Goal: Check status: Check status

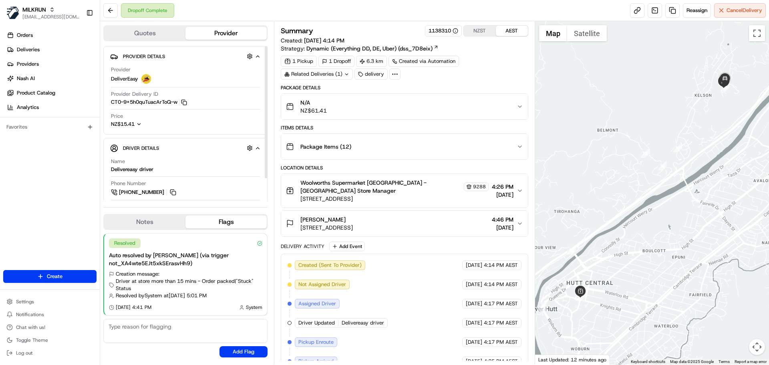
scroll to position [128, 0]
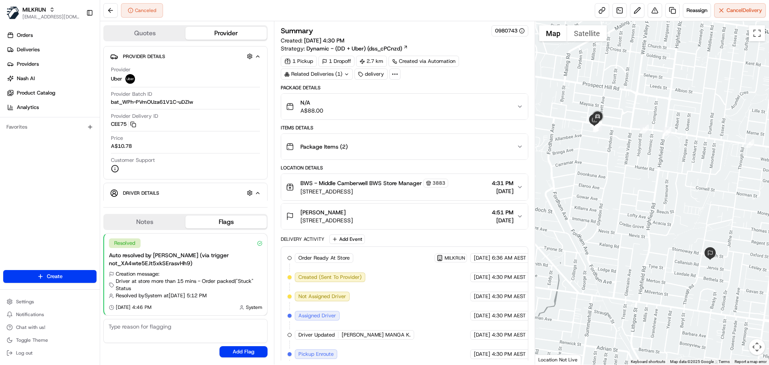
scroll to position [101, 0]
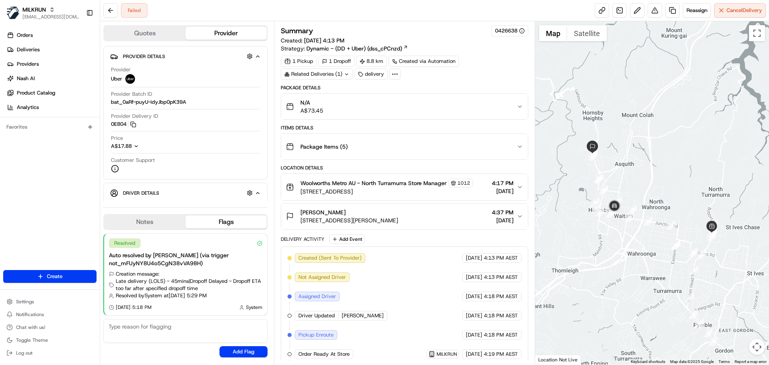
scroll to position [121, 0]
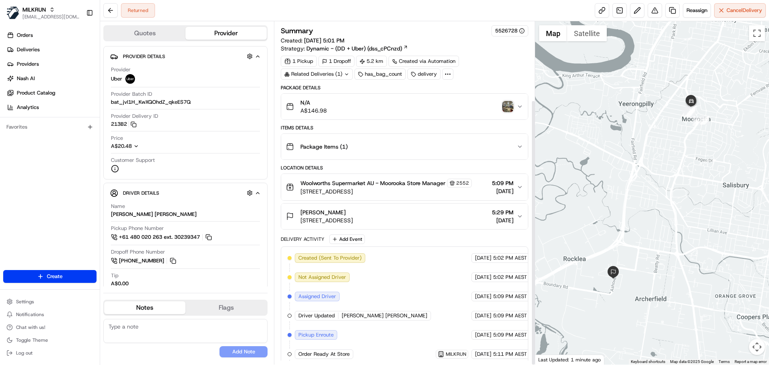
scroll to position [101, 0]
